Goal: Information Seeking & Learning: Learn about a topic

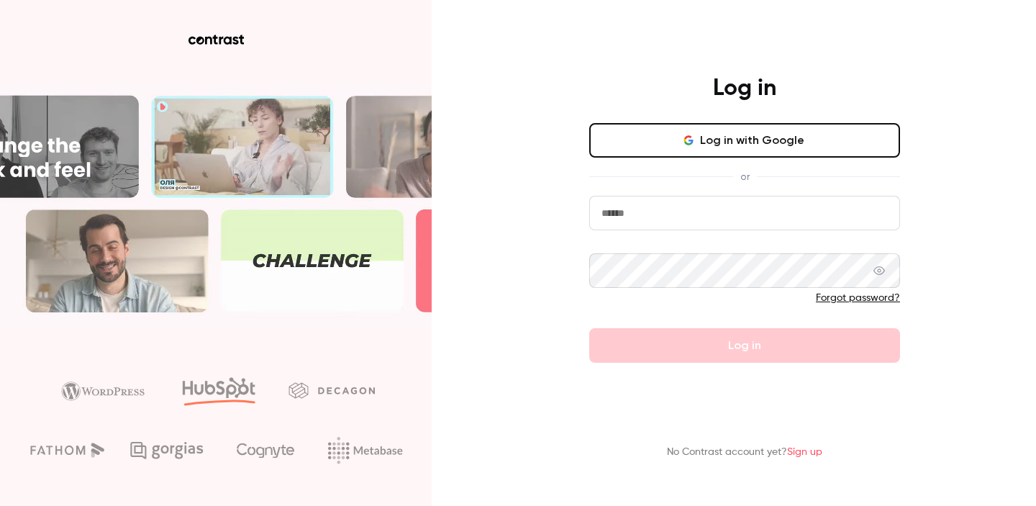
click at [738, 120] on div "Log in Log in with Google or Forgot password? Log in" at bounding box center [745, 218] width 374 height 289
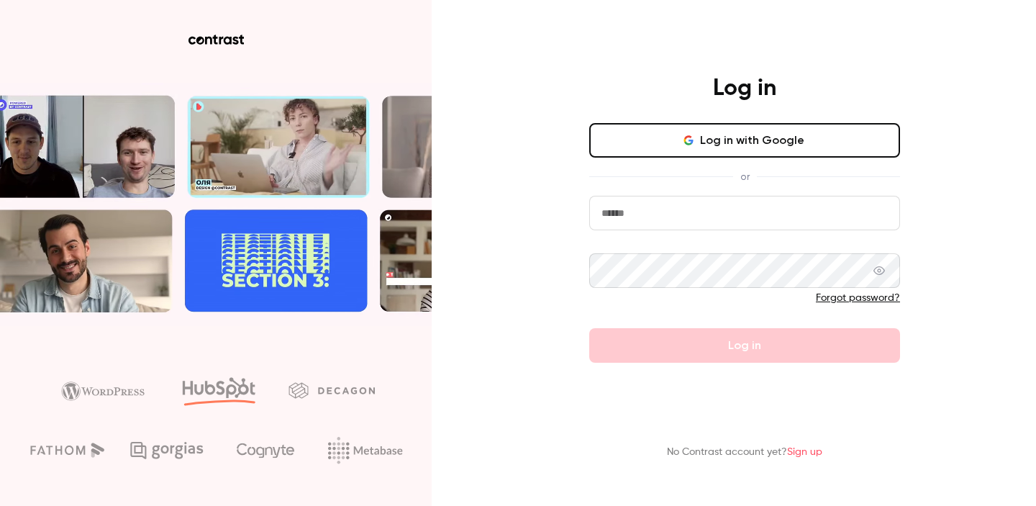
click at [738, 138] on button "Log in with Google" at bounding box center [744, 140] width 311 height 35
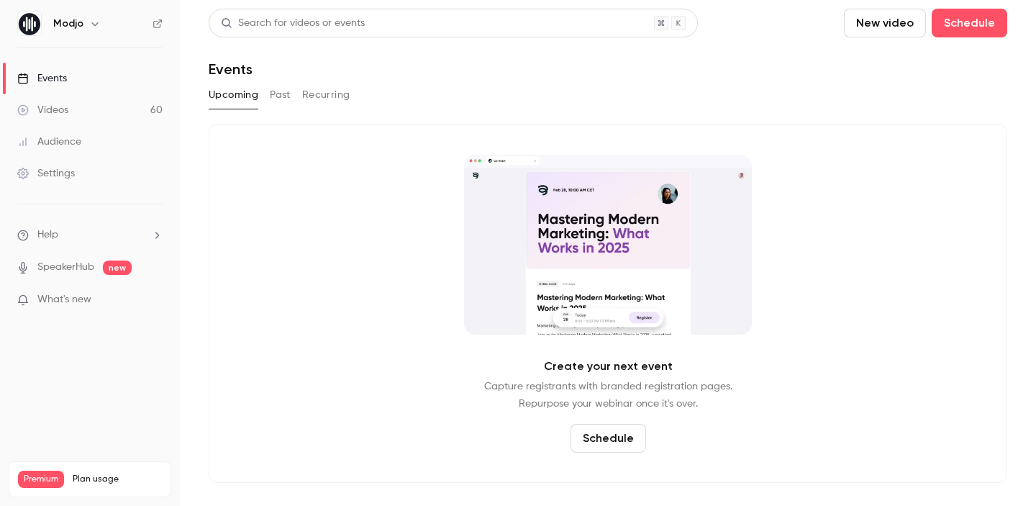
click at [283, 102] on button "Past" at bounding box center [280, 94] width 21 height 23
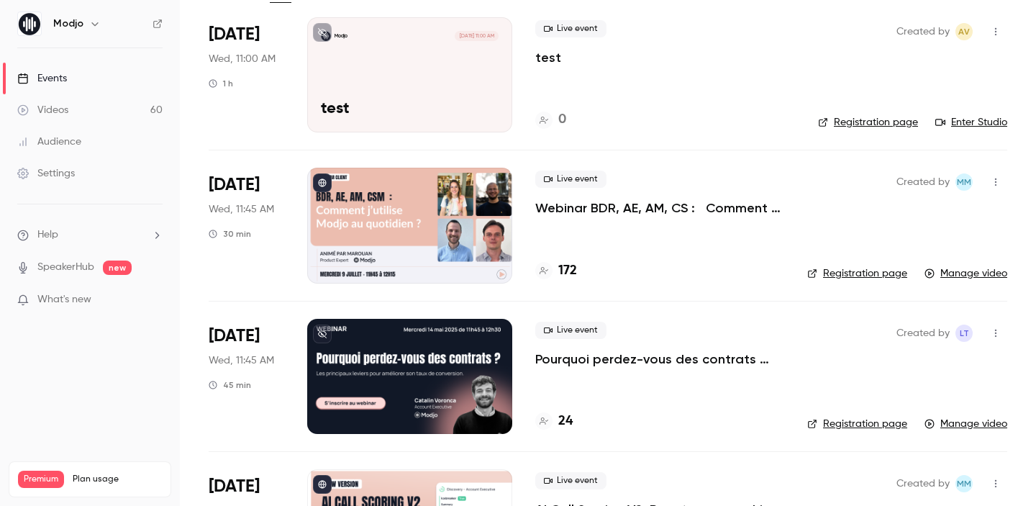
scroll to position [370, 0]
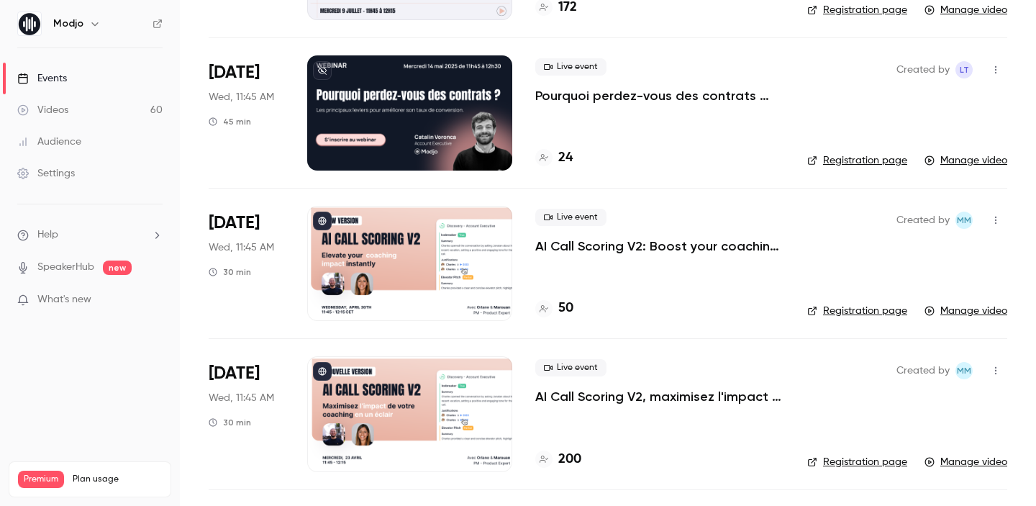
click at [569, 248] on p "AI Call Scoring V2: Boost your coaching impact in no time" at bounding box center [659, 245] width 249 height 17
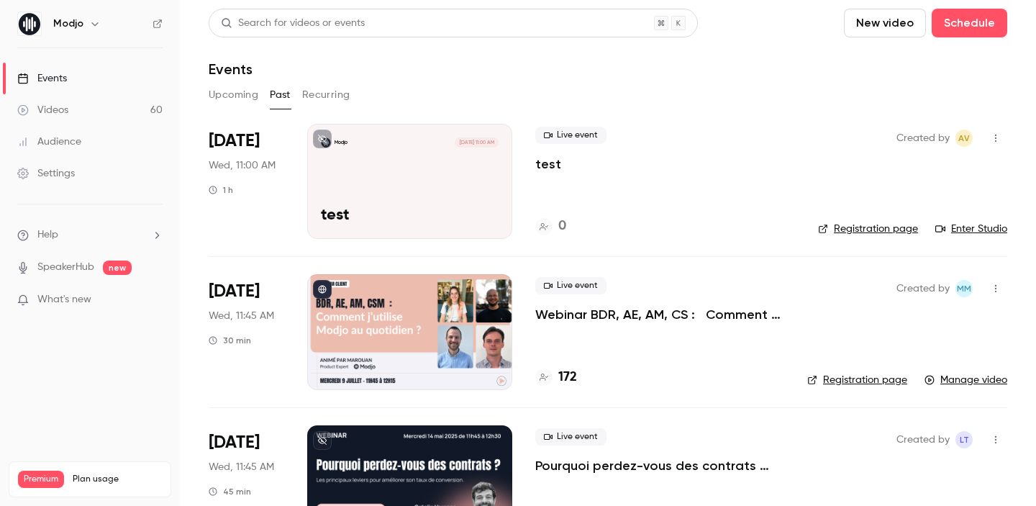
click at [863, 377] on link "Registration page" at bounding box center [857, 380] width 100 height 14
